Goal: Task Accomplishment & Management: Use online tool/utility

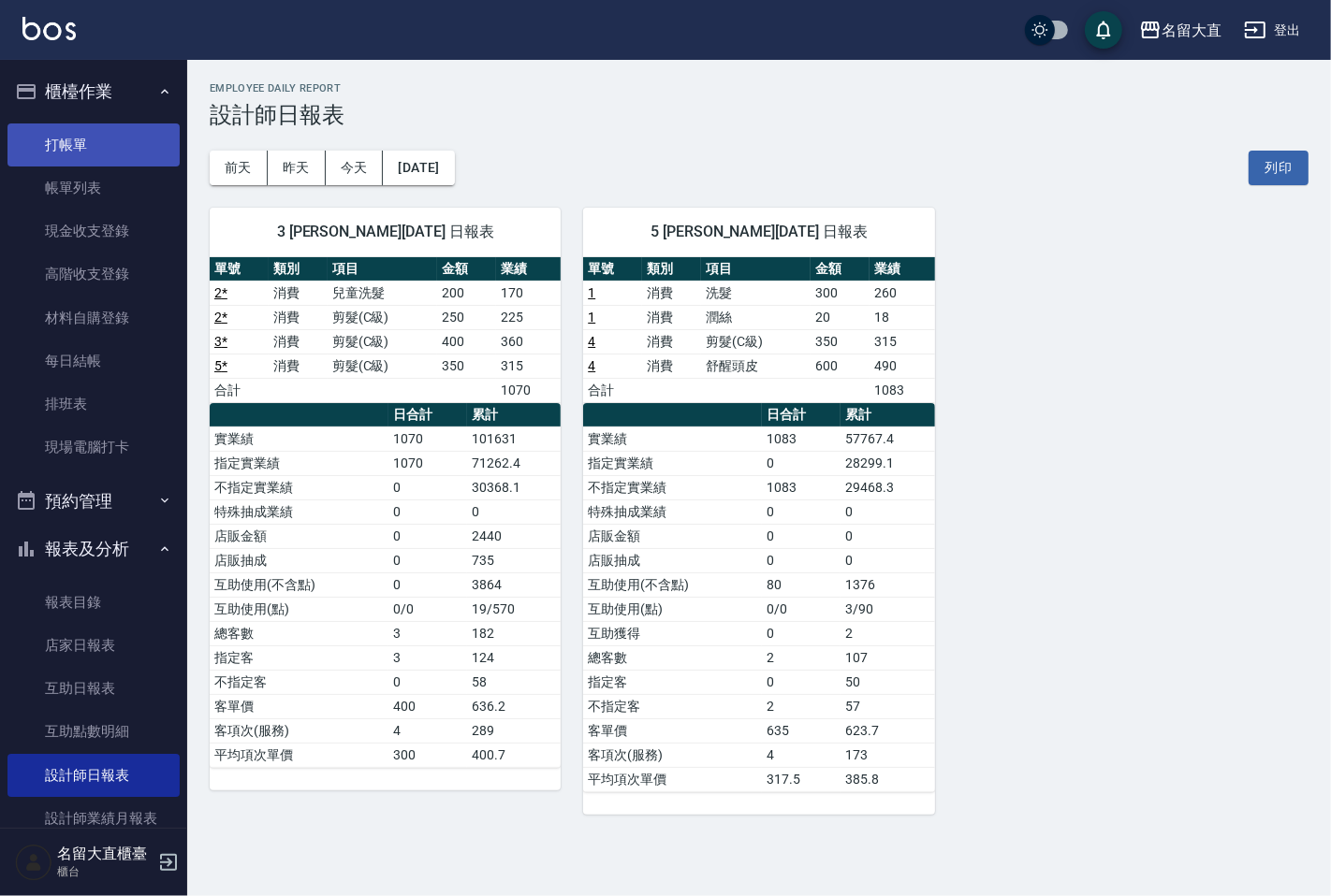
click at [81, 155] on link "打帳單" at bounding box center [94, 145] width 172 height 43
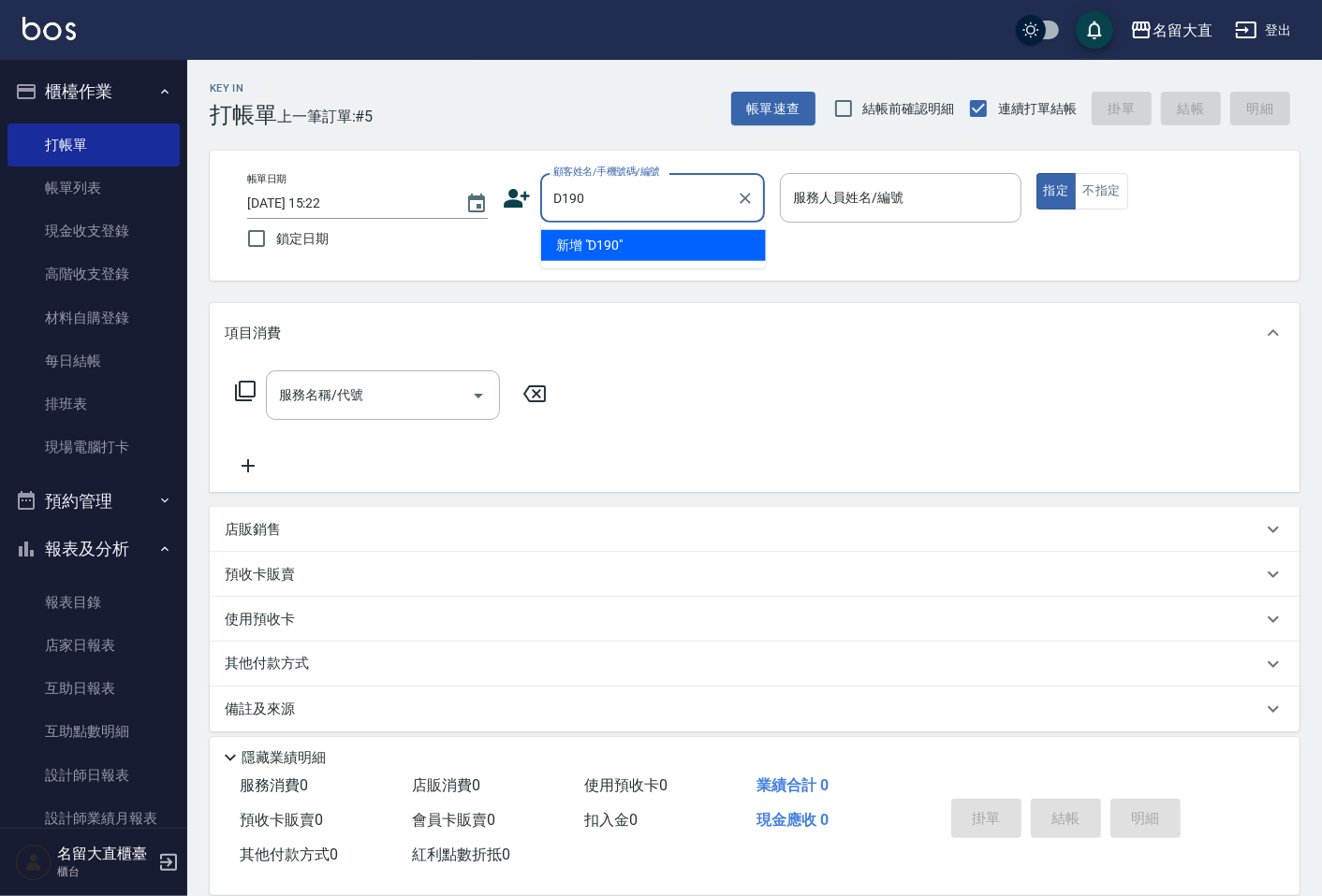
type input "D190"
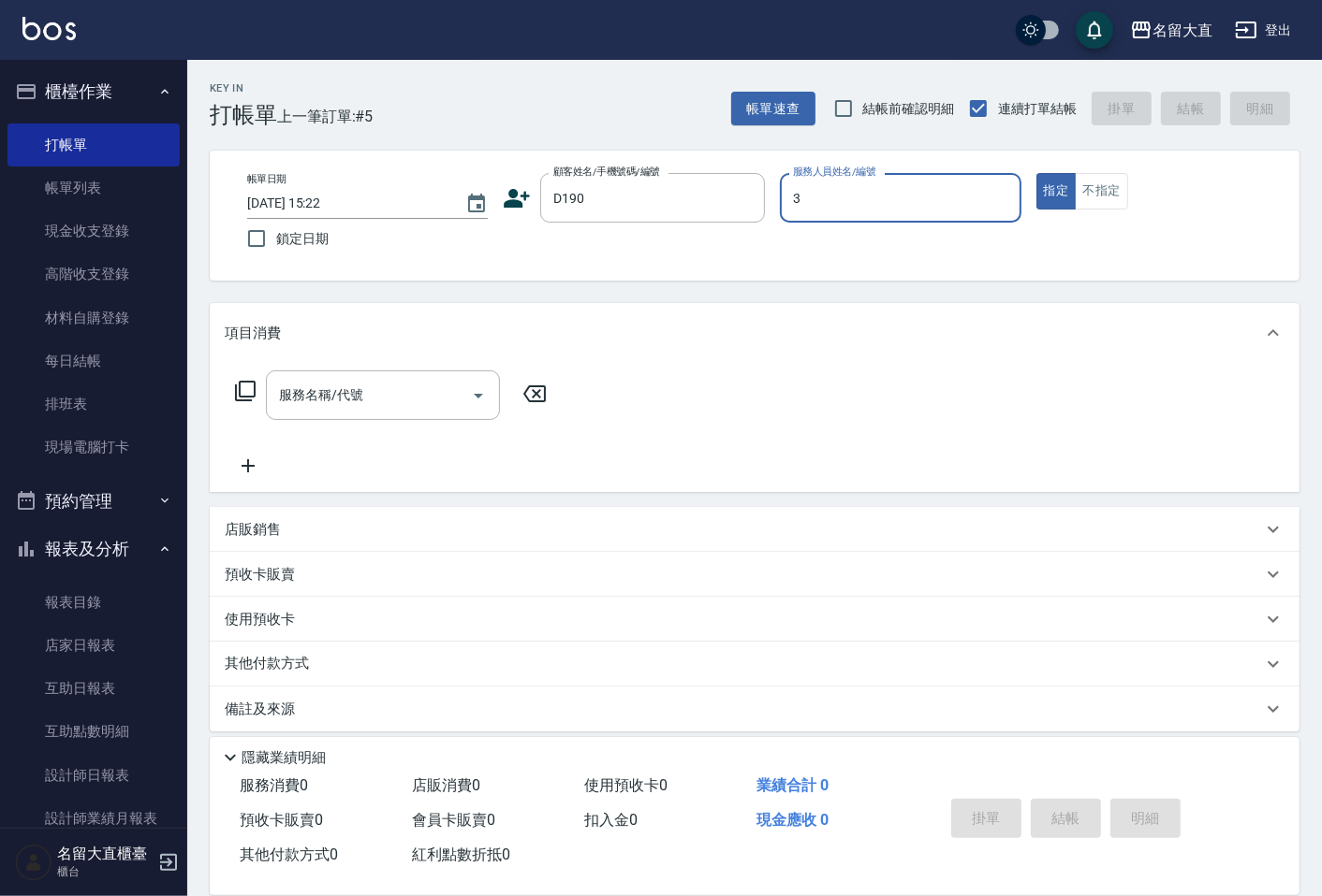
type input "[PERSON_NAME]3"
type button "true"
type input "小太陽/小太陽D190/D190"
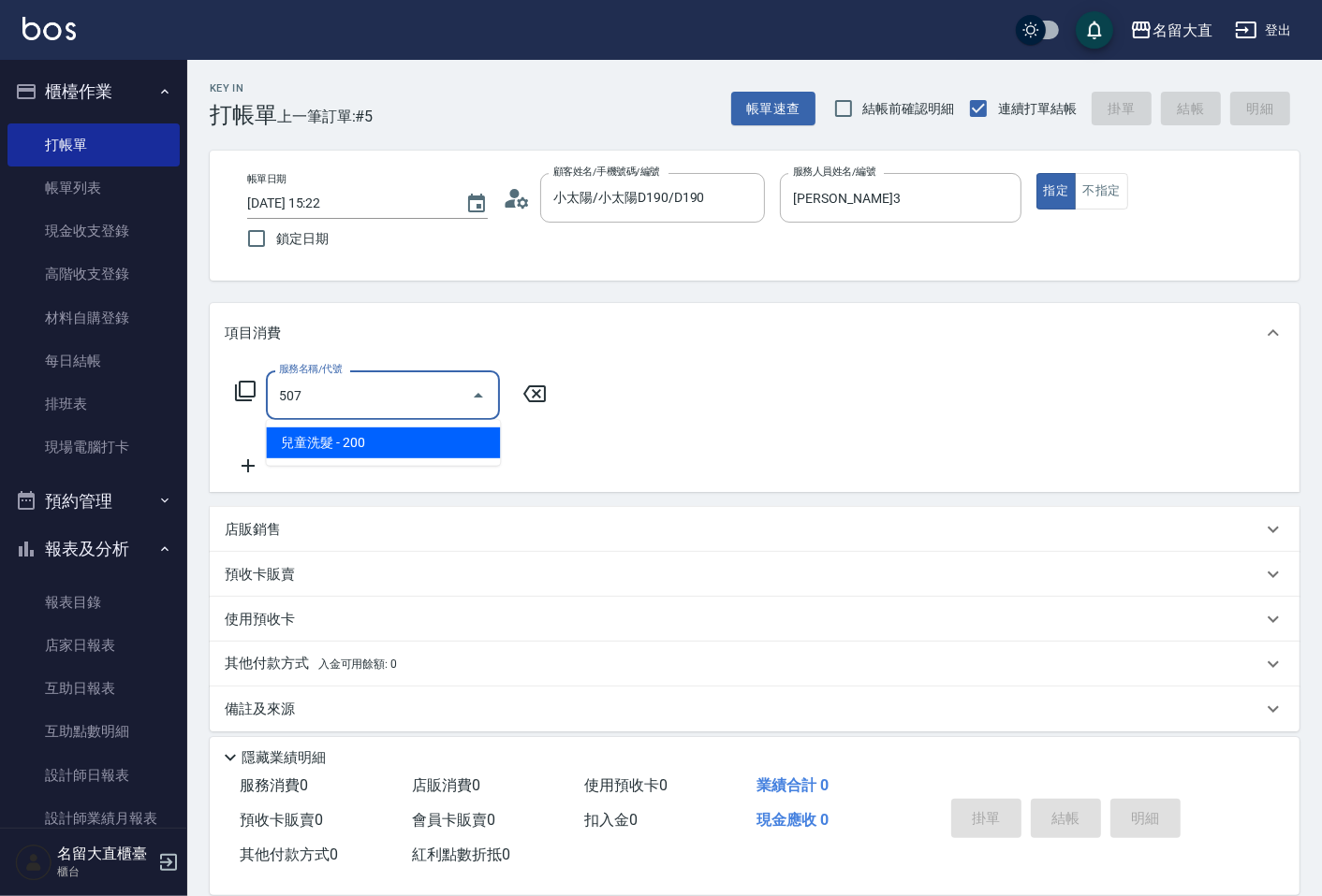
type input "兒童洗髮(507)"
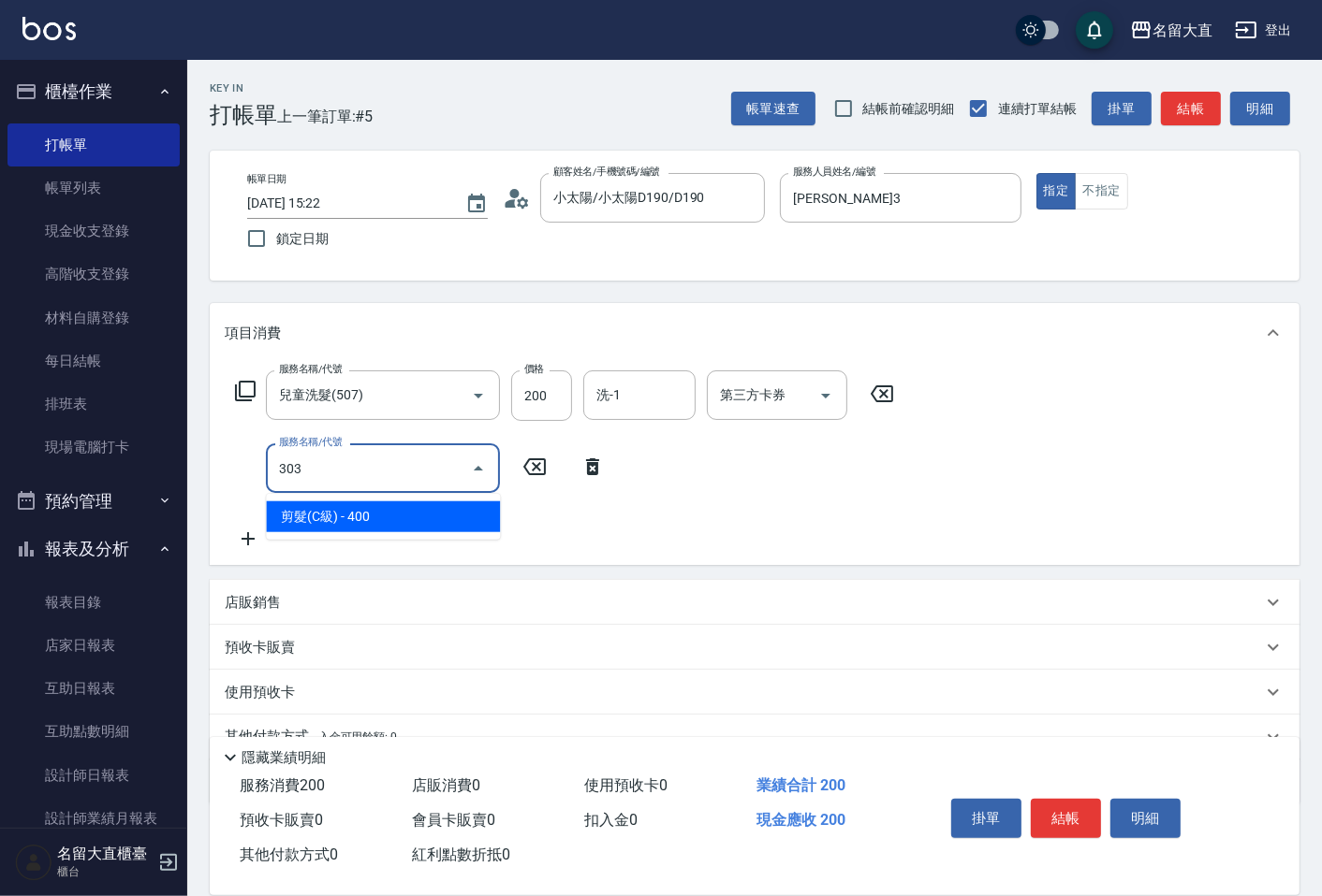
type input "剪髮(C級)(303)"
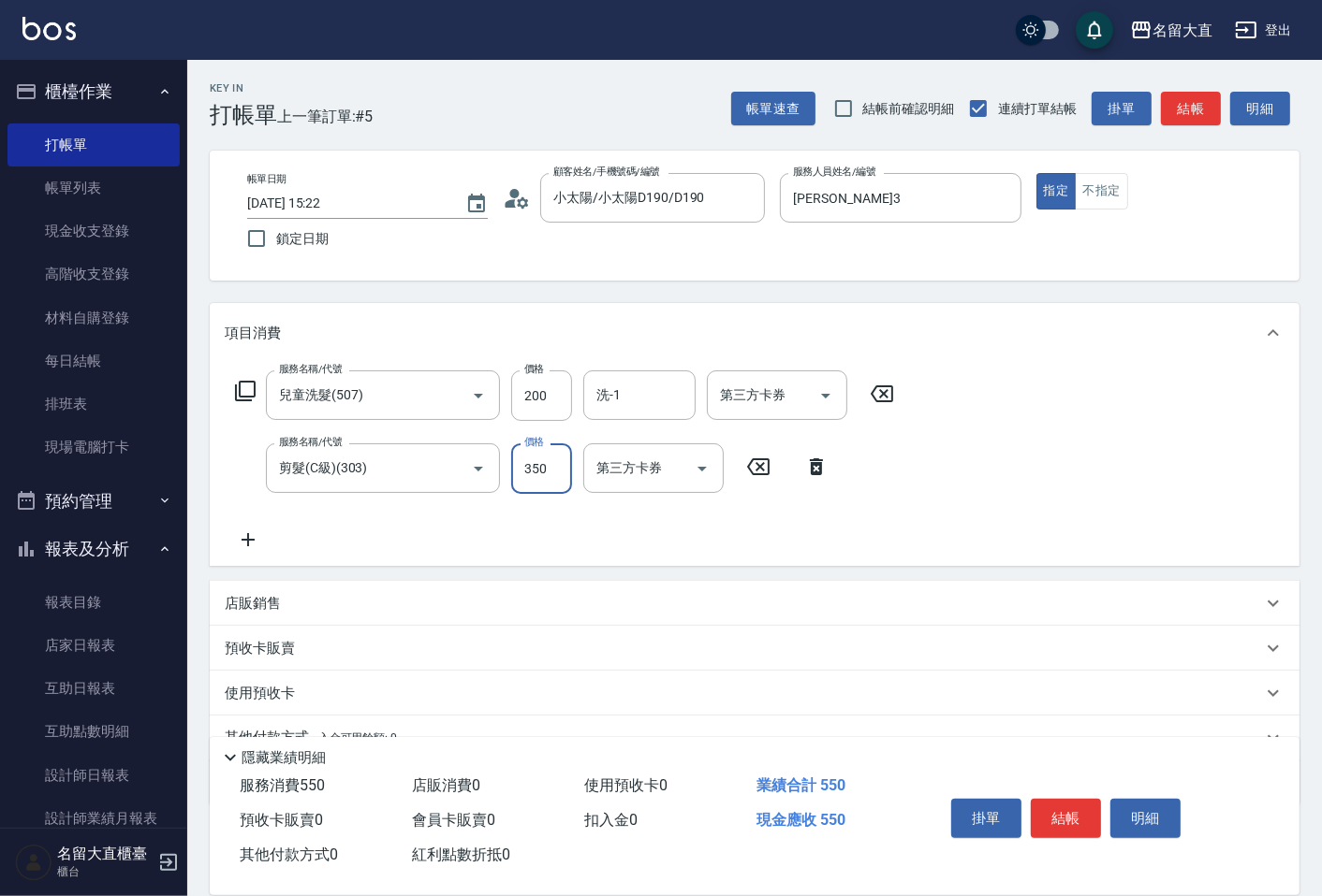
type input "350"
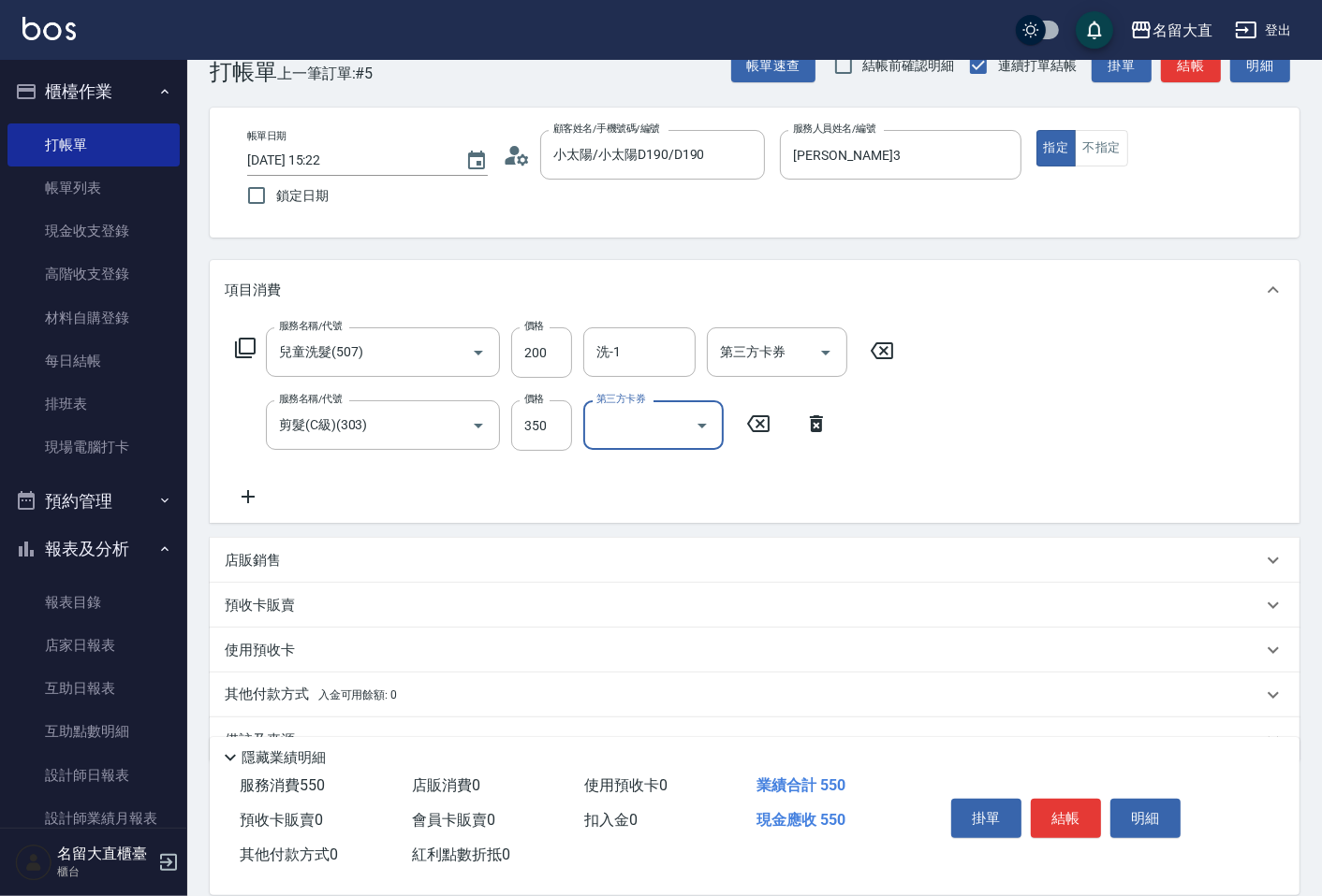
scroll to position [86, 0]
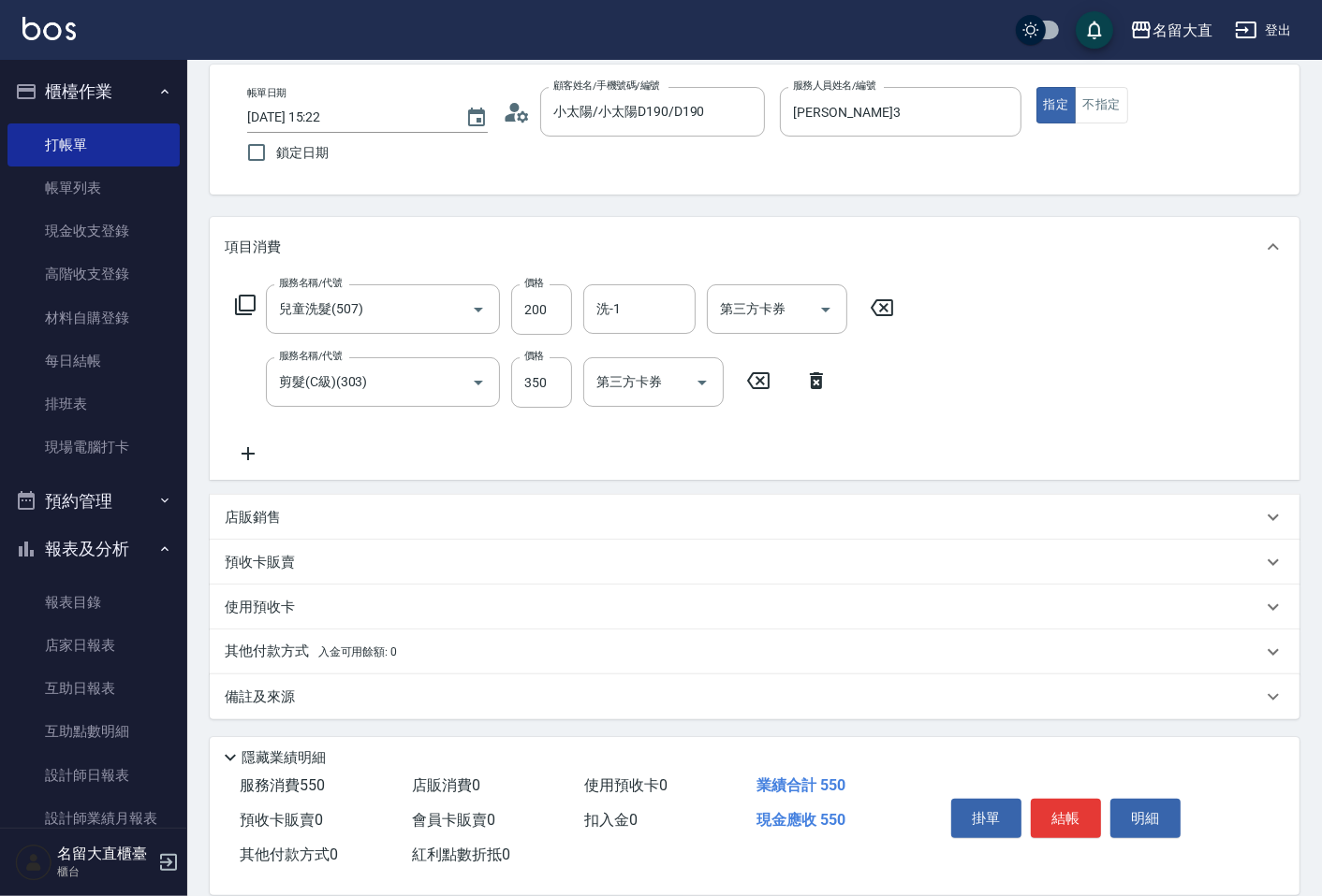
click at [284, 700] on p "備註及來源" at bounding box center [260, 697] width 70 height 20
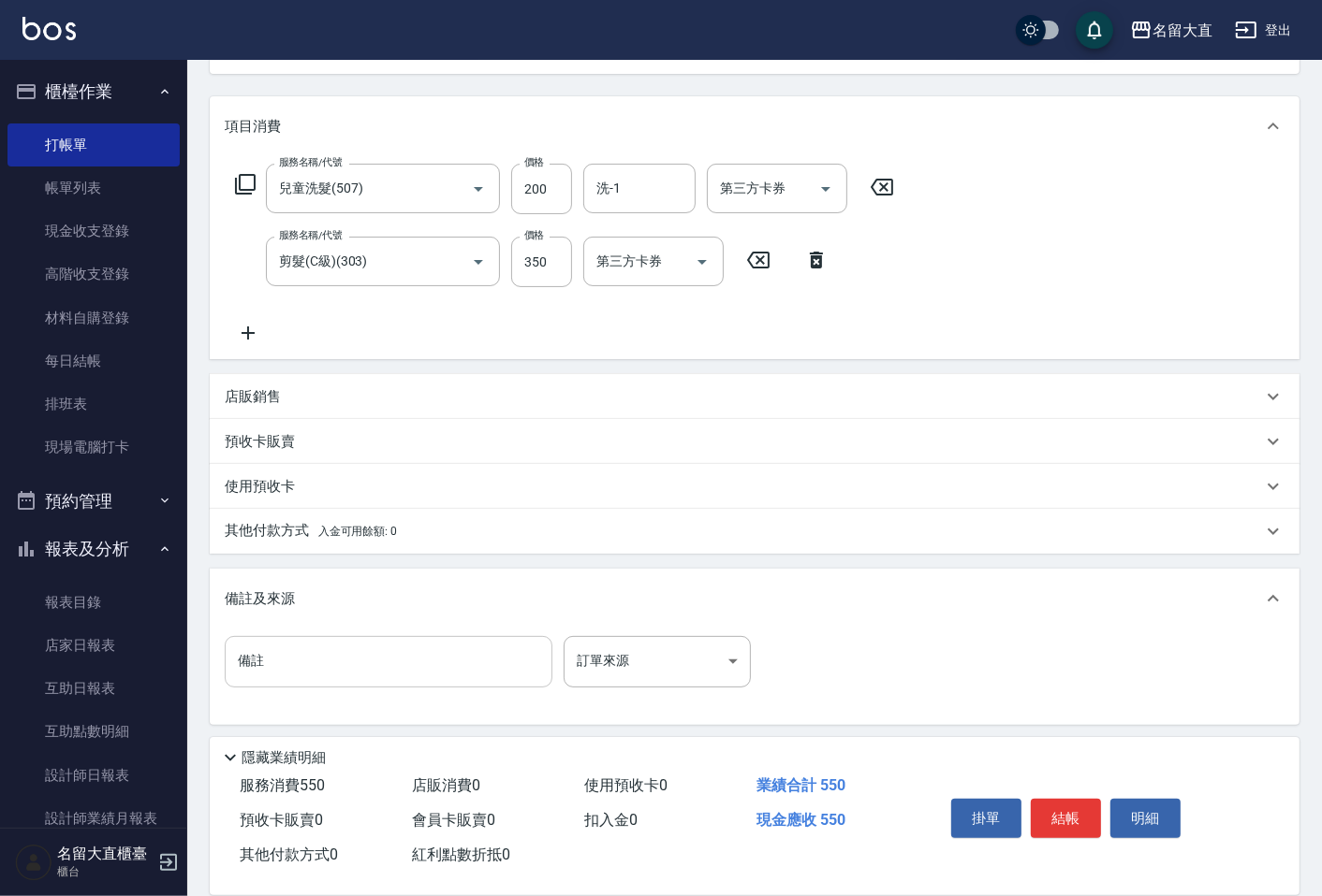
scroll to position [207, 0]
click at [285, 677] on input "備註" at bounding box center [388, 661] width 328 height 51
type input "姪子"
click at [1074, 800] on button "結帳" at bounding box center [1066, 819] width 70 height 39
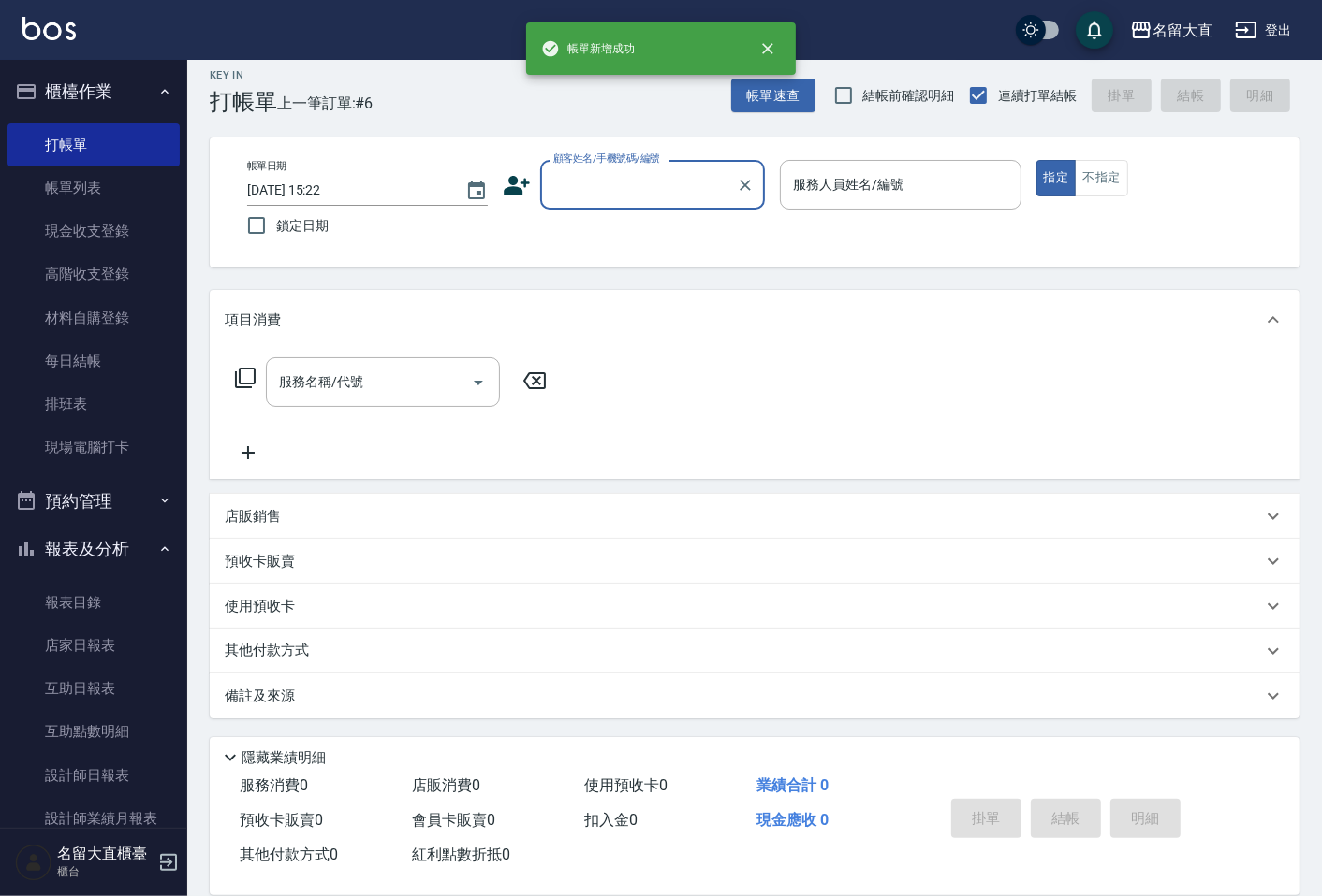
scroll to position [12, 0]
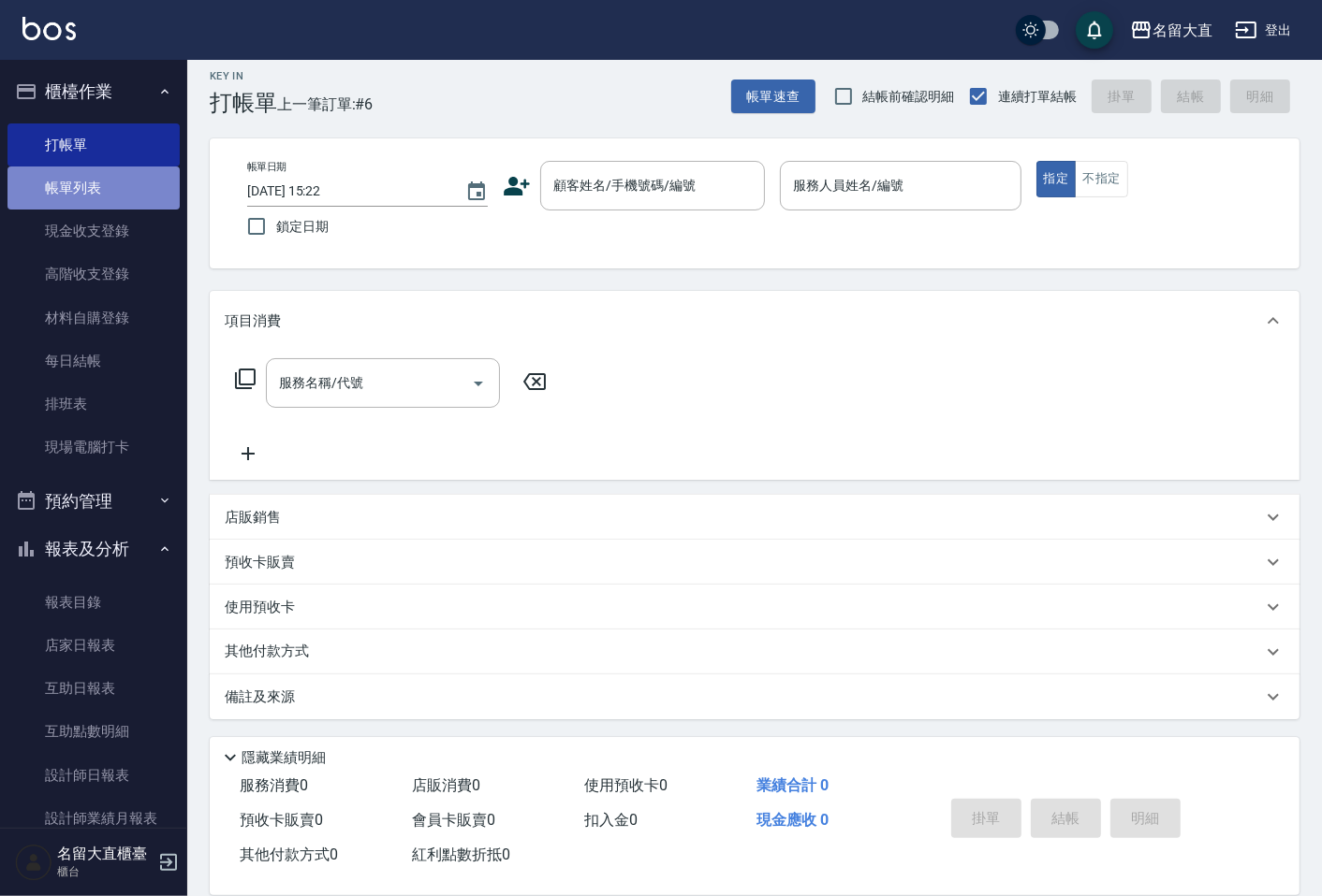
click at [101, 172] on link "帳單列表" at bounding box center [94, 188] width 172 height 43
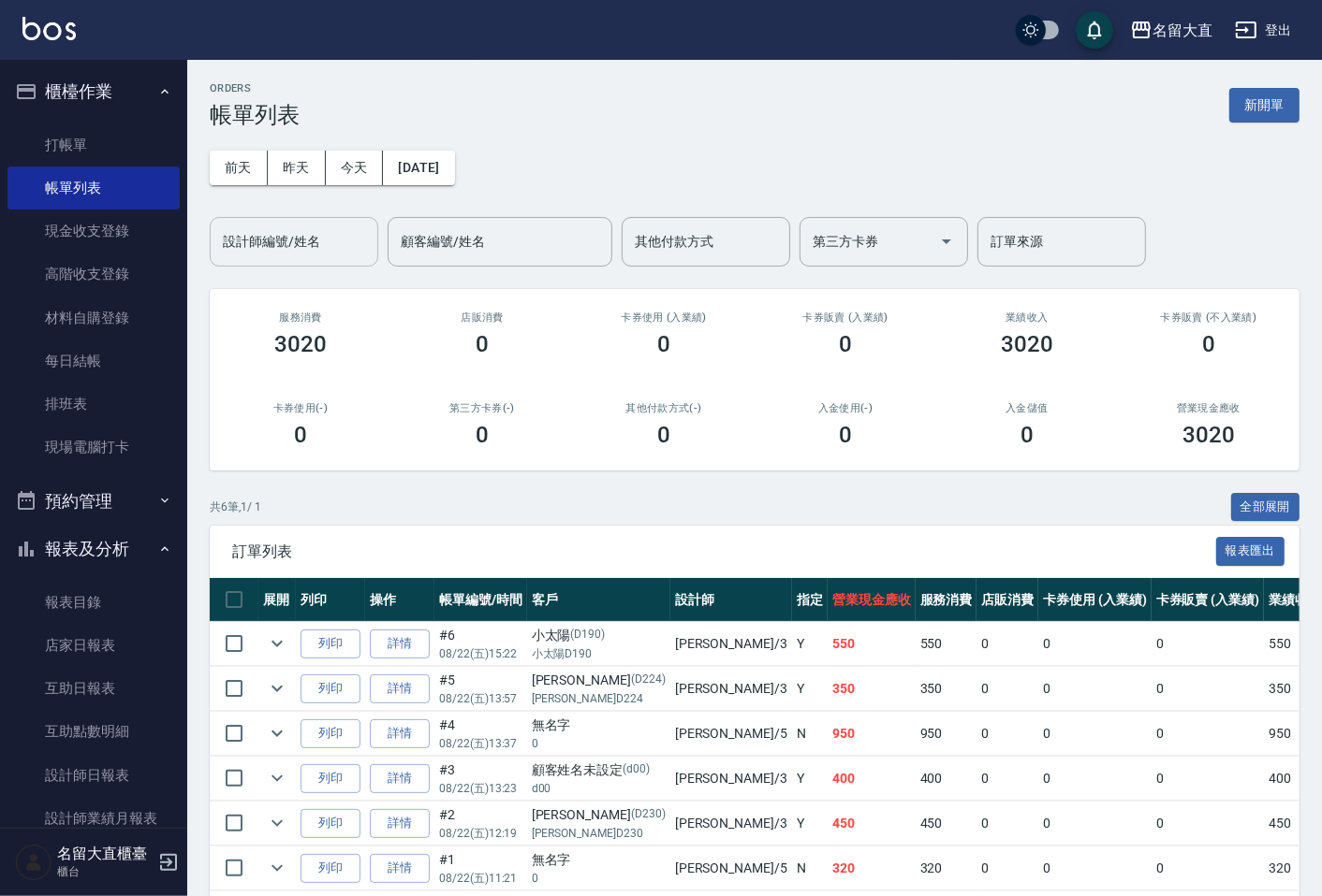
click at [265, 235] on input "設計師編號/姓名" at bounding box center [294, 242] width 152 height 32
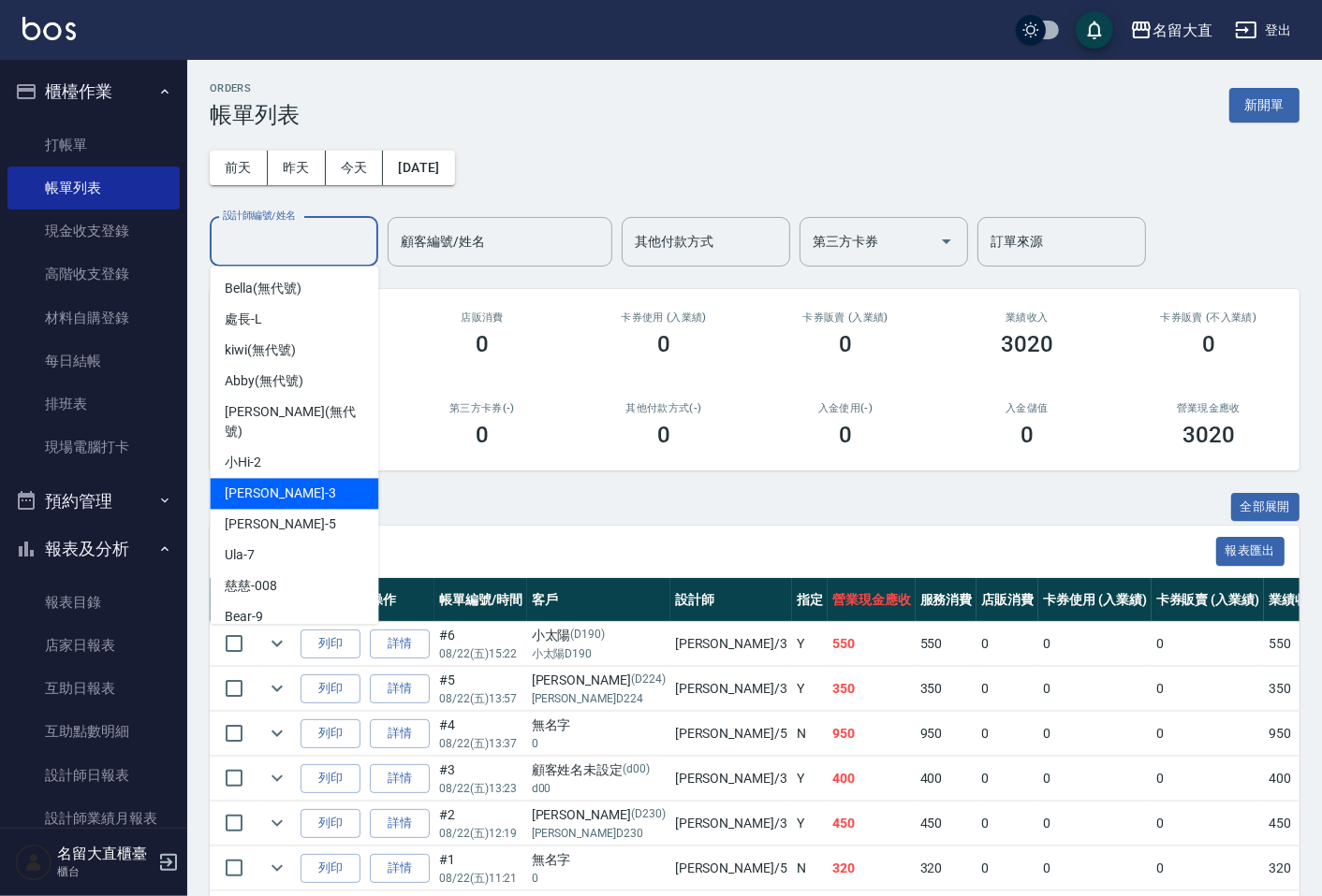
click at [273, 478] on div "[PERSON_NAME]3" at bounding box center [294, 494] width 168 height 31
type input "[PERSON_NAME]3"
